Goal: Task Accomplishment & Management: Use online tool/utility

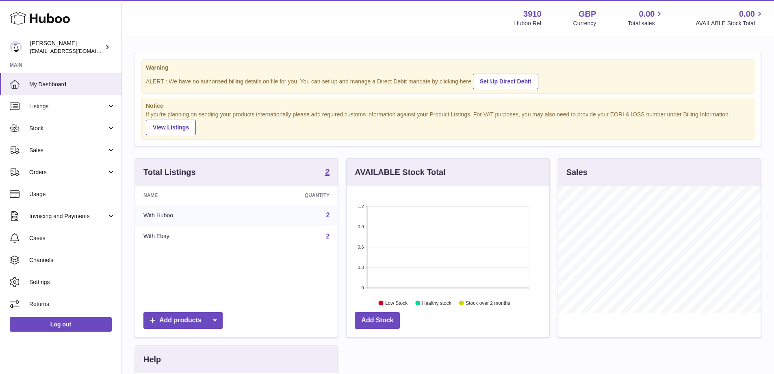
scroll to position [127, 203]
click at [60, 265] on link "Channels" at bounding box center [61, 260] width 122 height 22
click at [63, 258] on span "Channels" at bounding box center [72, 260] width 86 height 8
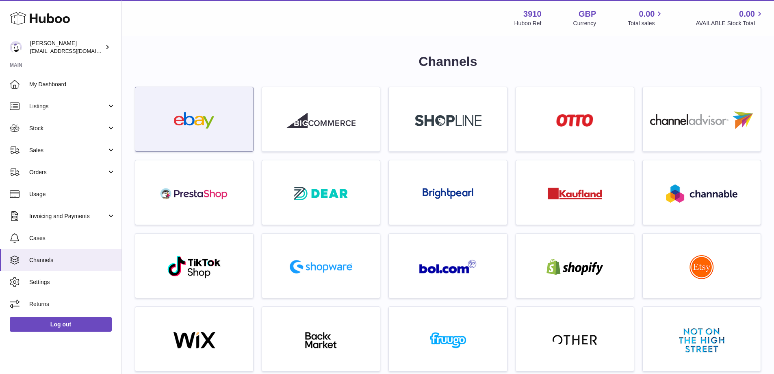
click at [252, 120] on div at bounding box center [194, 119] width 119 height 65
click at [201, 124] on img at bounding box center [194, 120] width 69 height 16
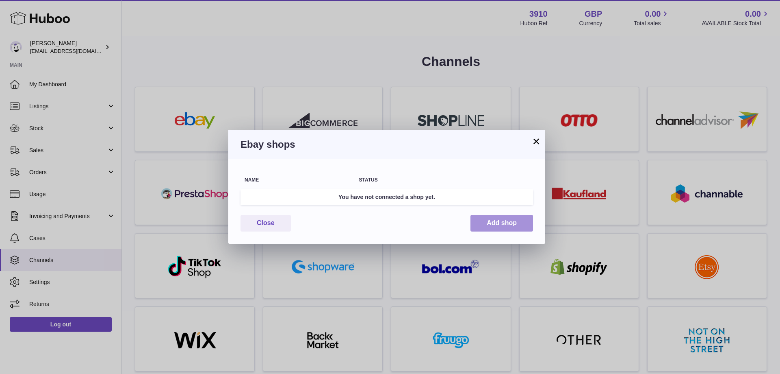
click at [493, 222] on button "Add shop" at bounding box center [502, 223] width 63 height 17
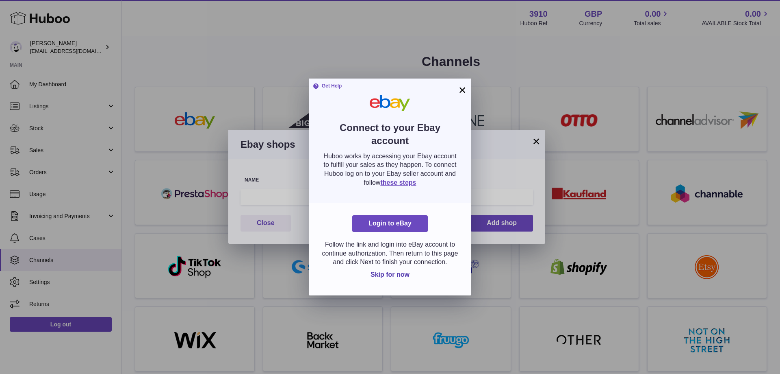
click at [464, 90] on button "×" at bounding box center [463, 90] width 10 height 10
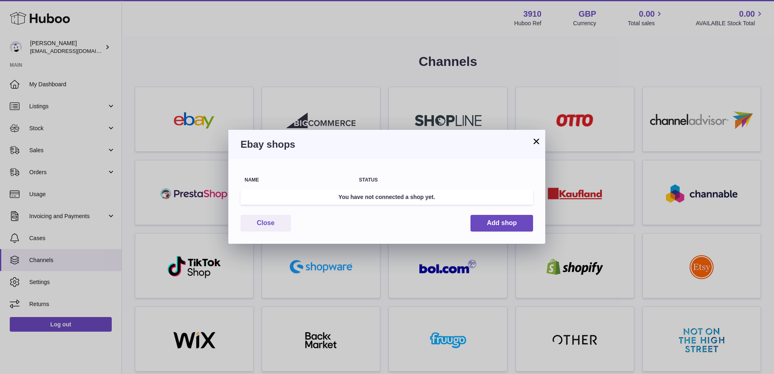
click at [536, 142] on button "×" at bounding box center [537, 141] width 10 height 10
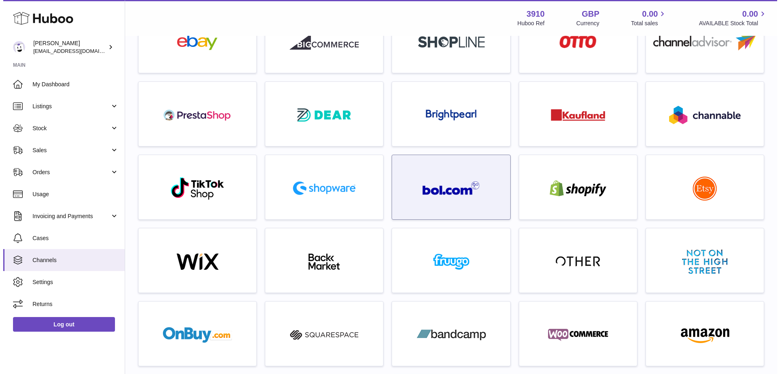
scroll to position [81, 0]
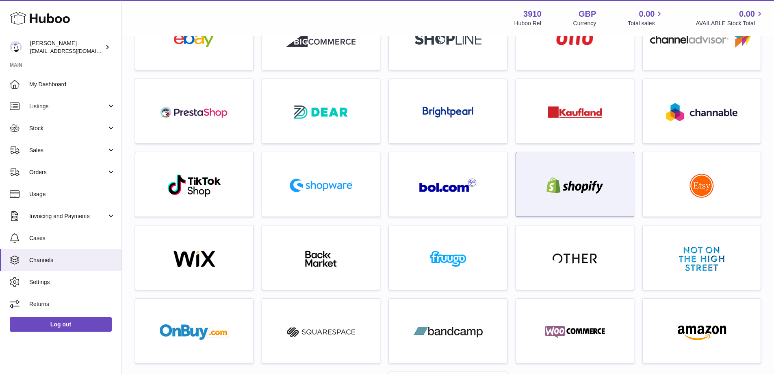
click at [585, 180] on img at bounding box center [575, 185] width 69 height 16
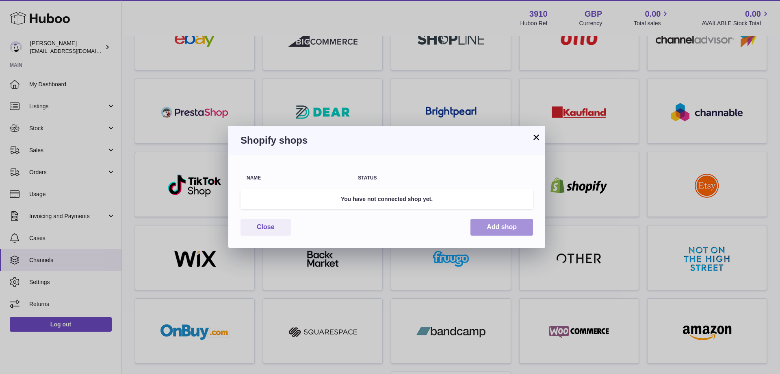
click at [505, 232] on button "Add shop" at bounding box center [502, 227] width 63 height 17
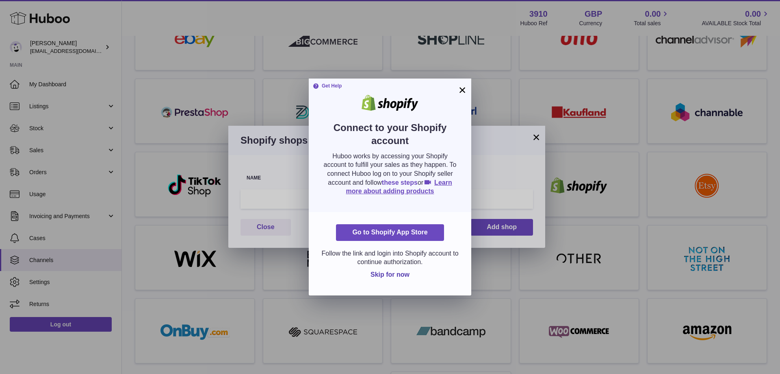
click at [389, 181] on link "these steps" at bounding box center [400, 182] width 36 height 7
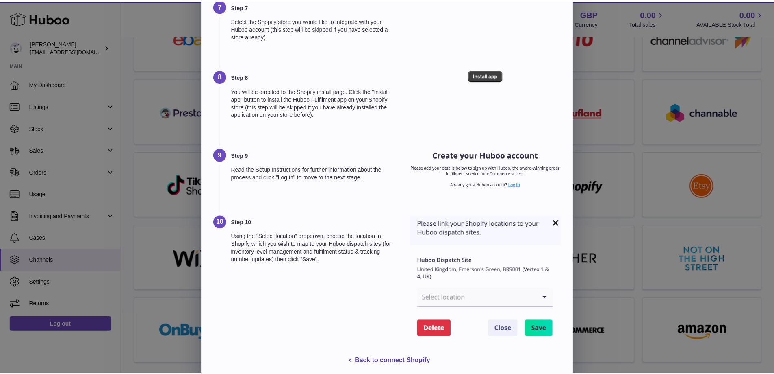
scroll to position [441, 0]
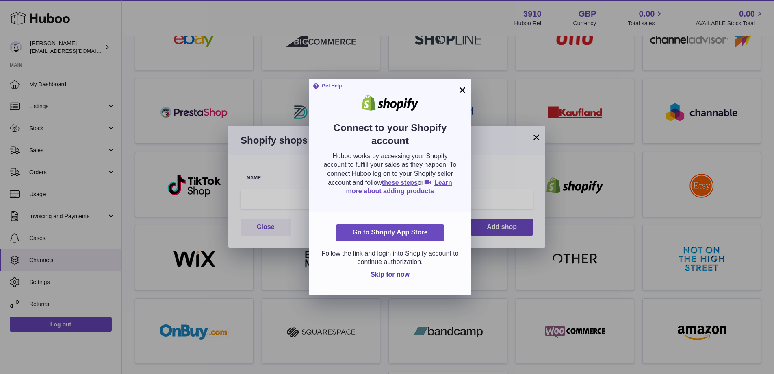
click at [613, 227] on div at bounding box center [387, 187] width 774 height 374
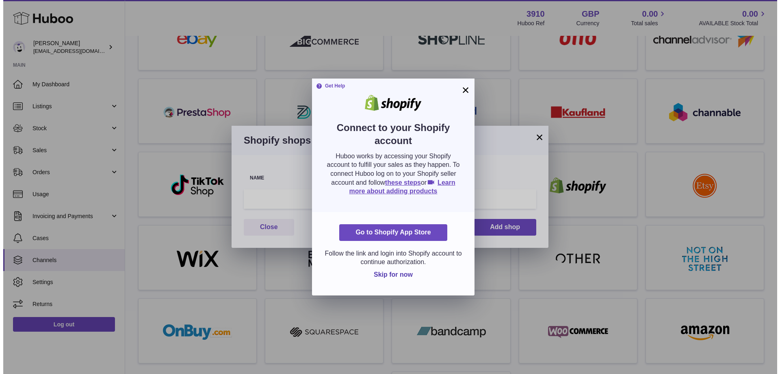
scroll to position [0, 0]
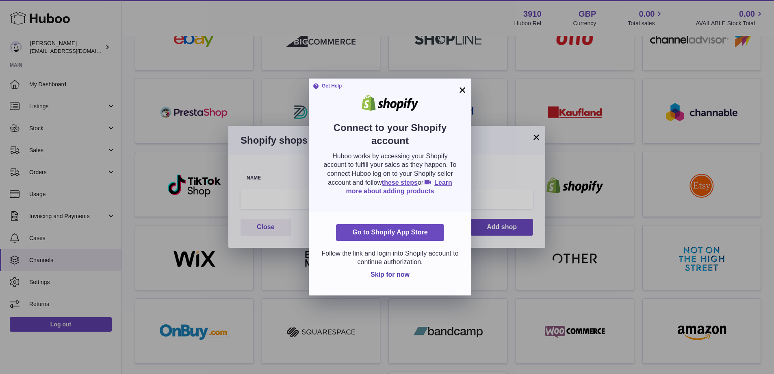
click at [602, 208] on div "× Get Help Connect to your Shopify account Huboo works by accessing your Shopif…" at bounding box center [387, 187] width 774 height 374
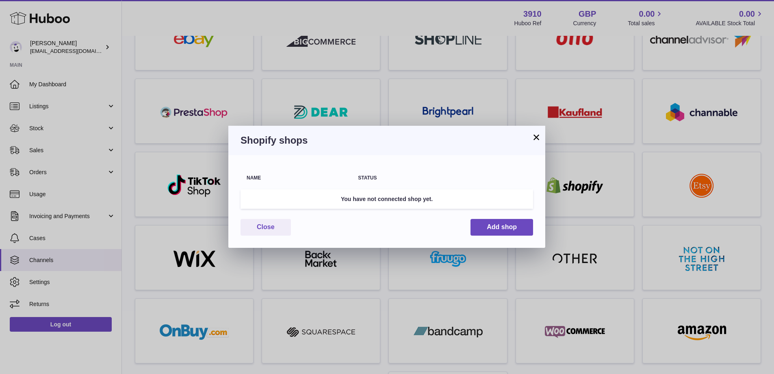
drag, startPoint x: 581, startPoint y: 171, endPoint x: 577, endPoint y: 168, distance: 5.2
click at [580, 171] on div "× Shopify shops Name Status You have not connected shop yet. Close Add shop" at bounding box center [387, 187] width 774 height 374
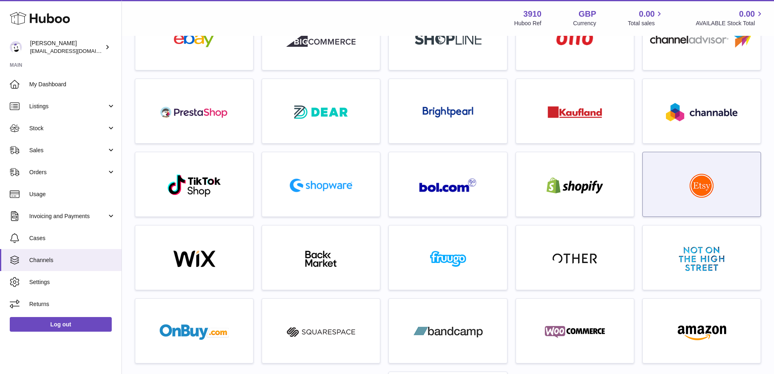
click at [727, 183] on div at bounding box center [702, 186] width 110 height 52
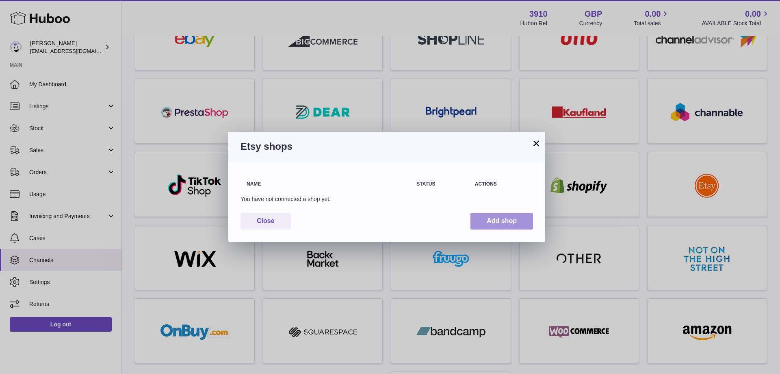
click at [512, 222] on button "Add shop" at bounding box center [502, 221] width 63 height 17
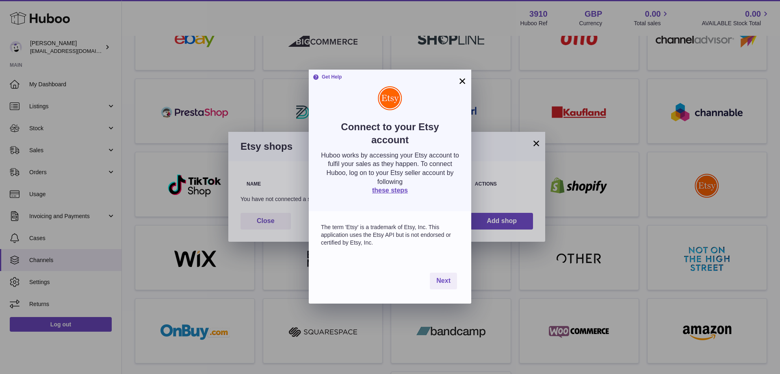
click at [401, 196] on div "Get Help Connect to your Etsy account Huboo works by accessing your Etsy accoun…" at bounding box center [390, 140] width 163 height 141
click at [398, 189] on link "these steps" at bounding box center [390, 190] width 36 height 7
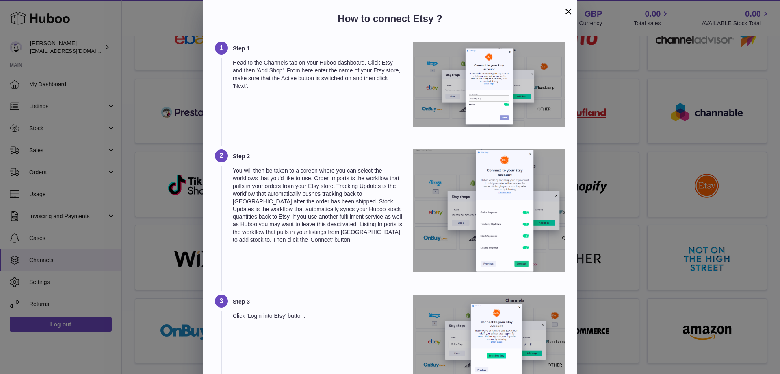
click at [416, 162] on img at bounding box center [489, 210] width 152 height 123
drag, startPoint x: 565, startPoint y: 11, endPoint x: 550, endPoint y: 44, distance: 36.2
click at [565, 12] on button "×" at bounding box center [569, 12] width 10 height 10
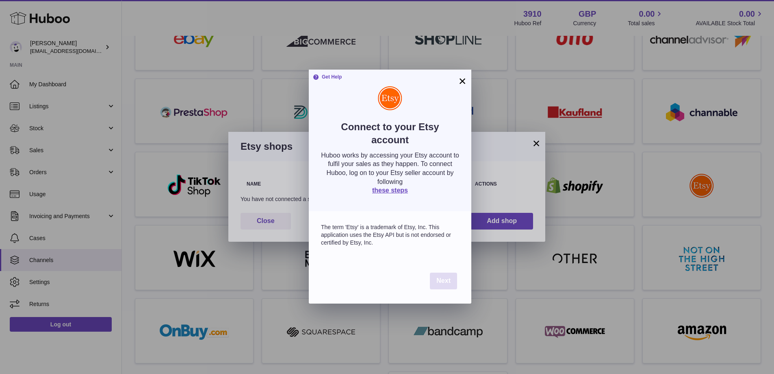
click at [445, 276] on button "Next" at bounding box center [443, 280] width 27 height 17
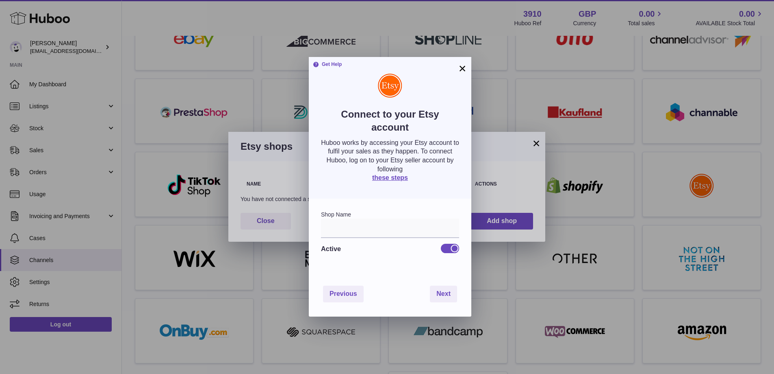
click at [402, 239] on div "Active" at bounding box center [390, 248] width 138 height 21
click at [398, 230] on input "text" at bounding box center [390, 228] width 138 height 20
click at [447, 246] on div at bounding box center [450, 247] width 18 height 9
click at [410, 235] on input "text" at bounding box center [390, 228] width 138 height 20
type input "***"
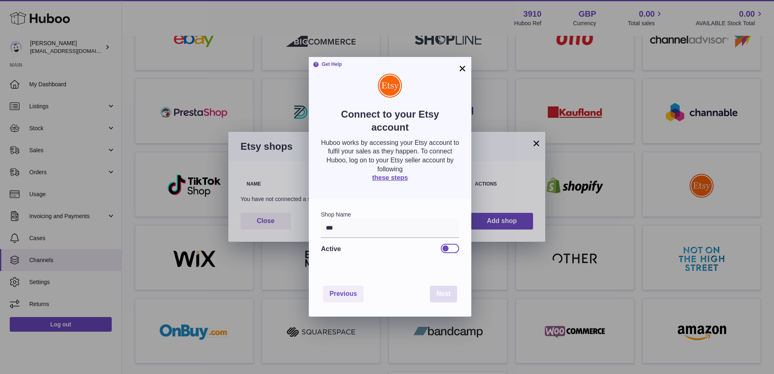
click at [435, 296] on button "Next" at bounding box center [443, 293] width 27 height 17
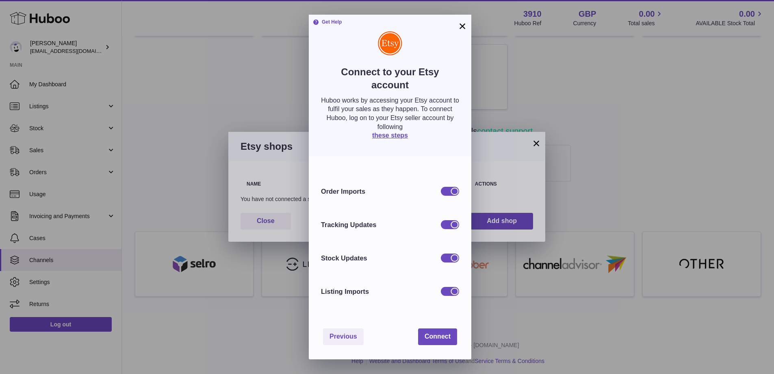
scroll to position [411, 0]
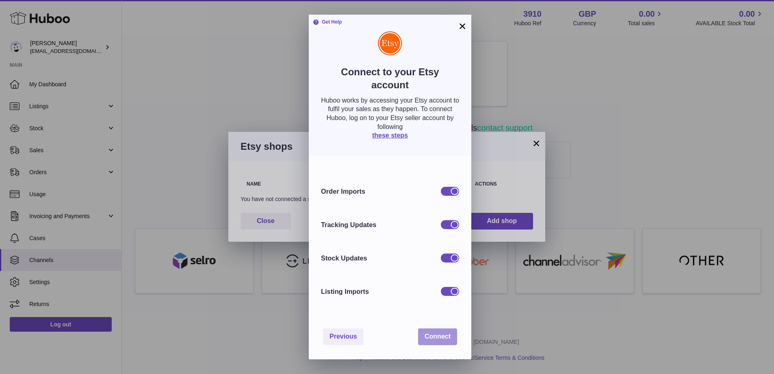
click at [432, 335] on span "Connect" at bounding box center [438, 336] width 26 height 7
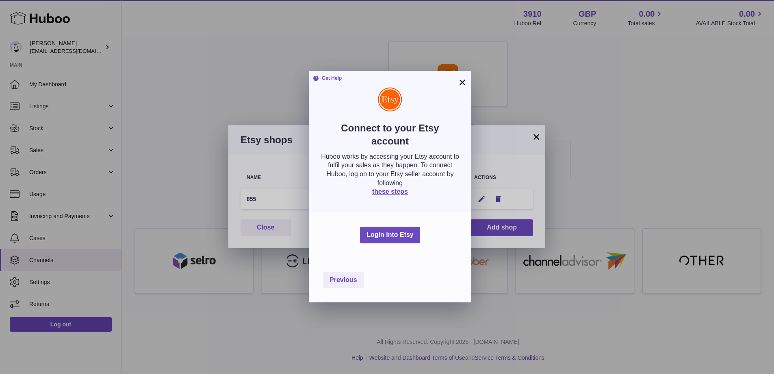
click at [467, 84] on button "×" at bounding box center [463, 82] width 10 height 10
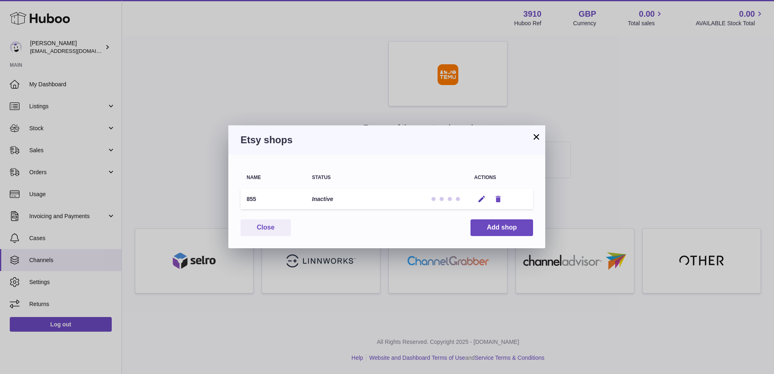
click at [497, 198] on icon "button" at bounding box center [498, 199] width 9 height 9
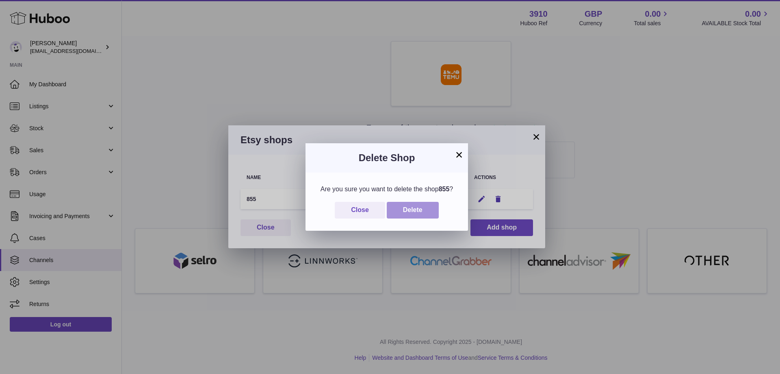
click at [422, 210] on button "Delete" at bounding box center [413, 210] width 52 height 17
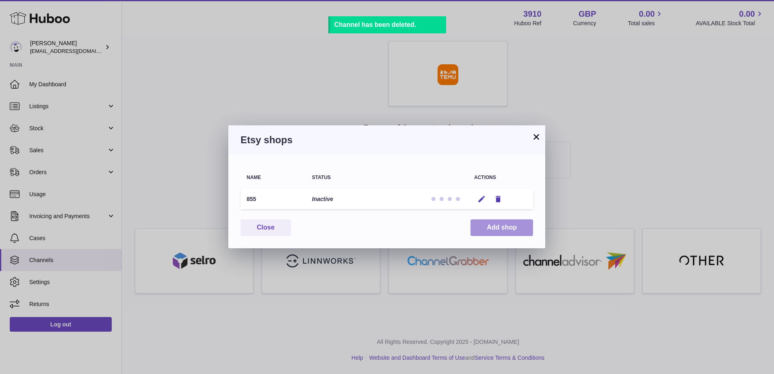
click at [491, 225] on button "Add shop" at bounding box center [502, 227] width 63 height 17
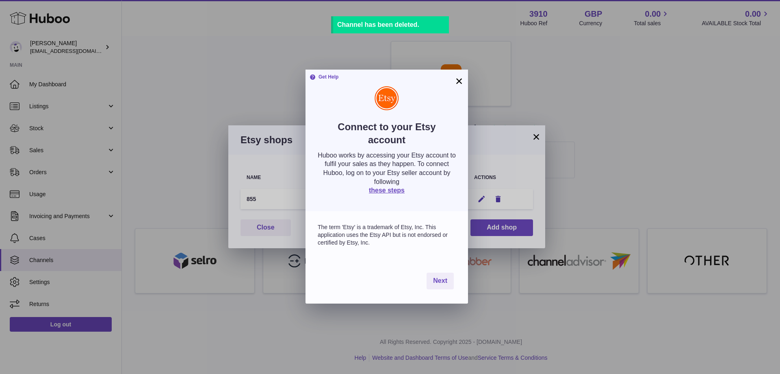
click at [475, 126] on div "× Get Help Connect to your Etsy account Huboo works by accessing your Etsy acco…" at bounding box center [390, 187] width 780 height 374
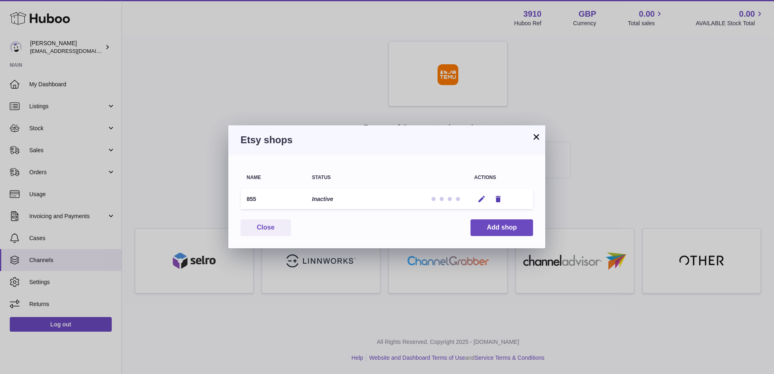
drag, startPoint x: 533, startPoint y: 137, endPoint x: 526, endPoint y: 134, distance: 7.6
click at [532, 137] on button "×" at bounding box center [537, 137] width 10 height 10
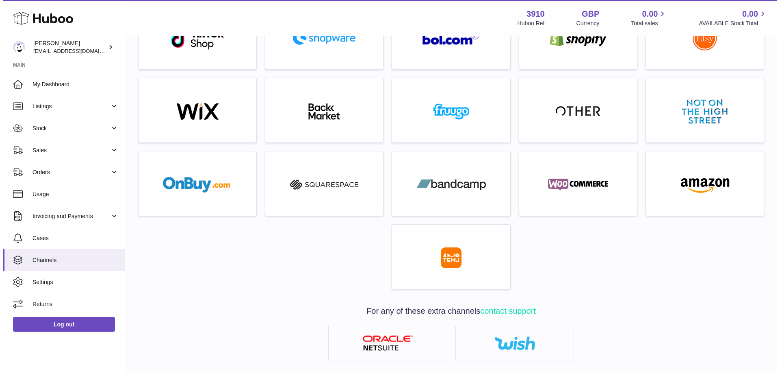
scroll to position [208, 0]
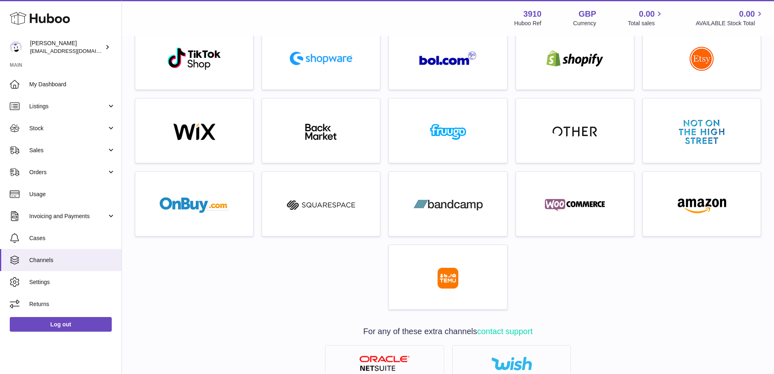
click at [571, 209] on img at bounding box center [575, 205] width 69 height 16
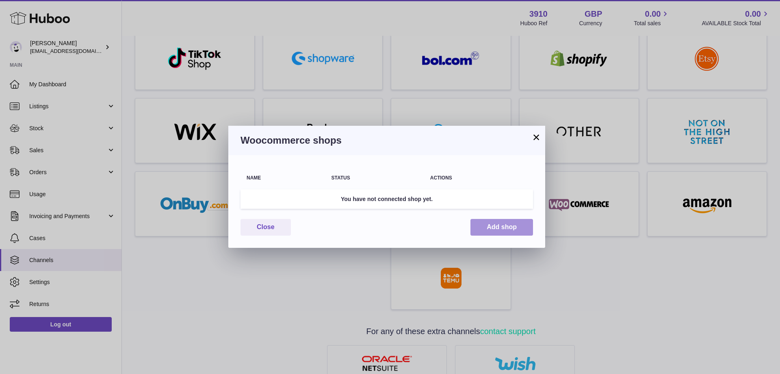
click at [481, 226] on button "Add shop" at bounding box center [502, 227] width 63 height 17
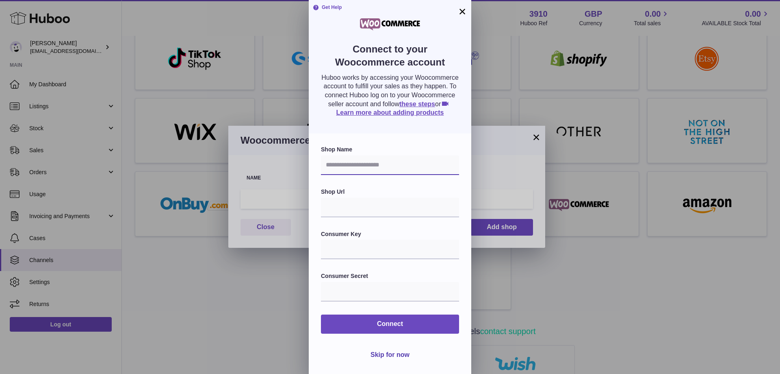
click at [400, 167] on input "text" at bounding box center [390, 165] width 138 height 20
click at [398, 261] on form "Shop Name Shop Url Consumer Key Consumer Secret Connect Skip for now" at bounding box center [390, 254] width 138 height 217
click at [424, 99] on p "Huboo works by accessing your Woocommerce account to fulfill your sales as they…" at bounding box center [390, 95] width 138 height 44
click at [428, 102] on link "these steps" at bounding box center [418, 103] width 36 height 7
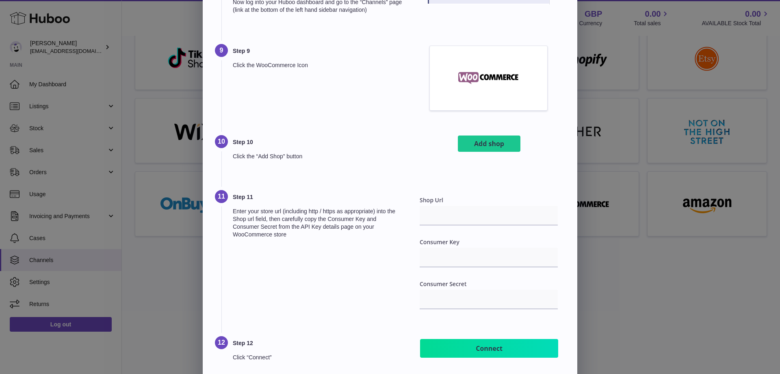
scroll to position [771, 0]
